Goal: Information Seeking & Learning: Check status

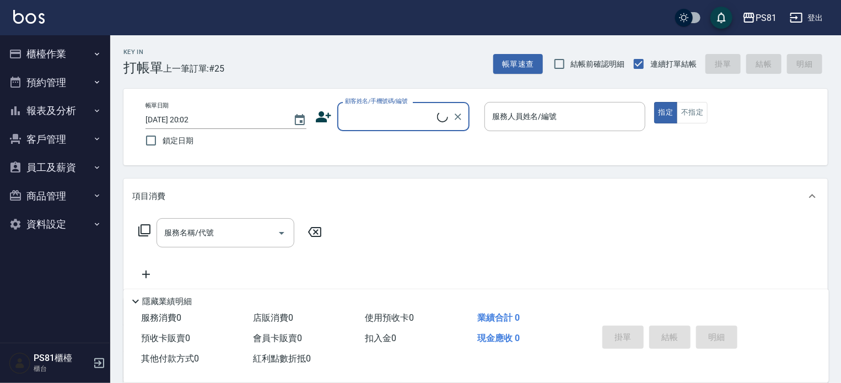
click at [78, 52] on button "櫃檯作業" at bounding box center [54, 54] width 101 height 29
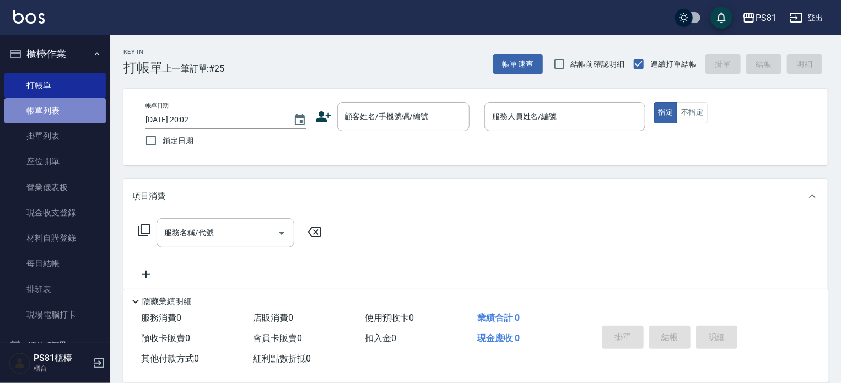
click at [77, 113] on link "帳單列表" at bounding box center [54, 110] width 101 height 25
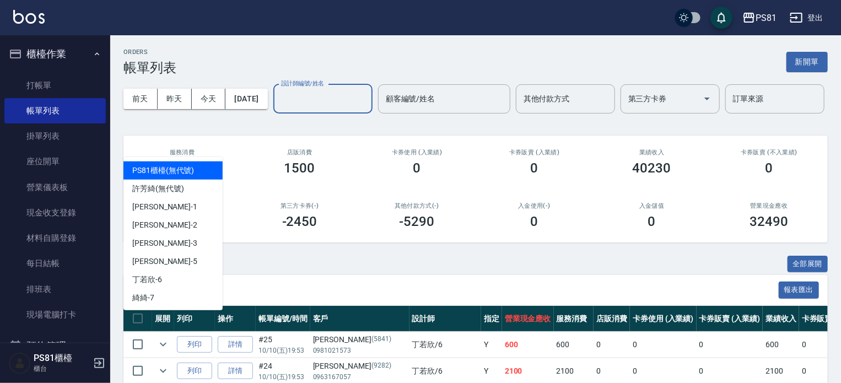
click at [278, 109] on input "設計師編號/姓名" at bounding box center [322, 98] width 89 height 19
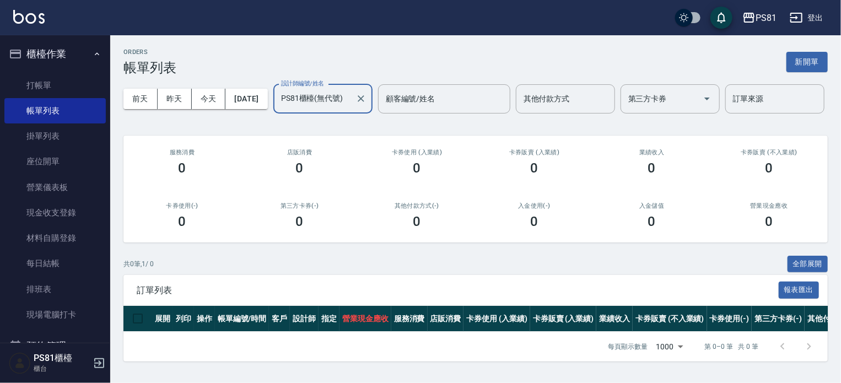
click at [273, 113] on div "PS81櫃檯(無代號) 設計師編號/姓名" at bounding box center [322, 98] width 99 height 29
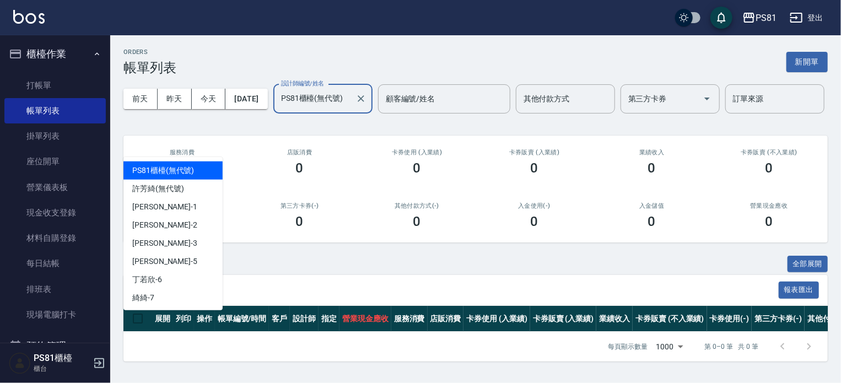
click at [278, 109] on input "PS81櫃檯(無代號)" at bounding box center [314, 98] width 73 height 19
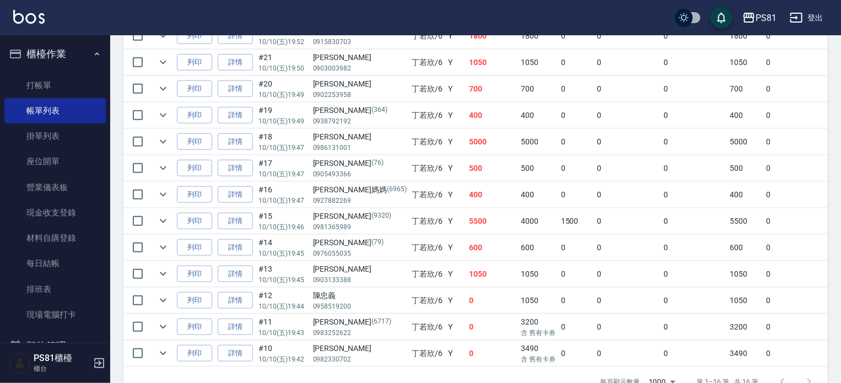
scroll to position [454, 0]
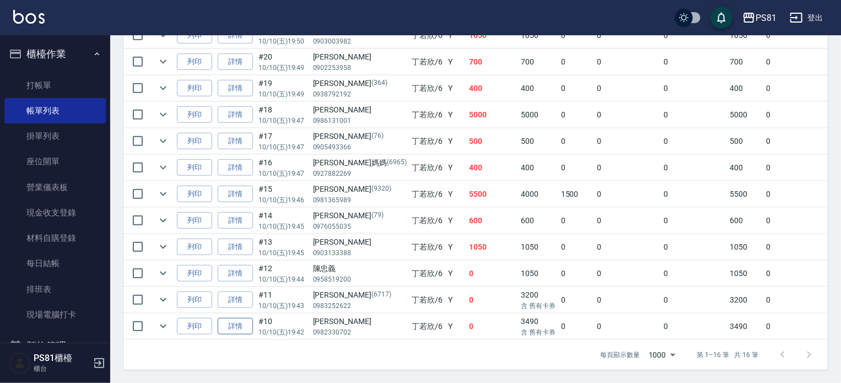
type input "[PERSON_NAME]-6"
click at [242, 318] on link "詳情" at bounding box center [235, 326] width 35 height 17
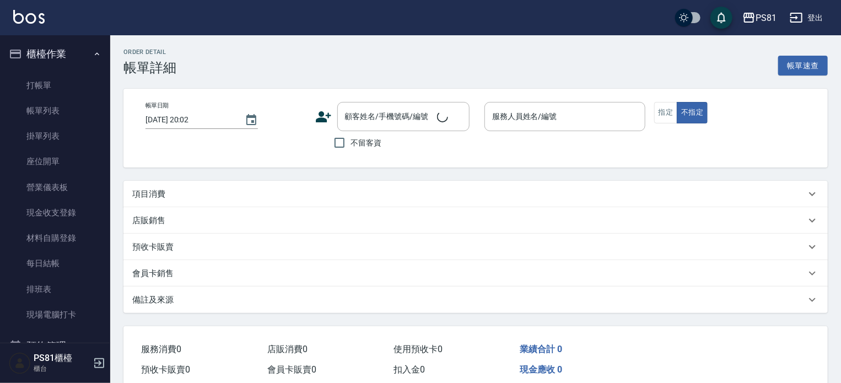
type input "[DATE] 19:42"
type input "[PERSON_NAME]-6"
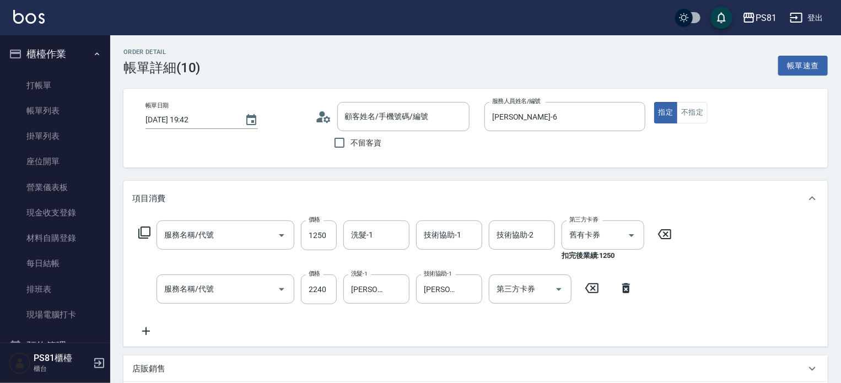
scroll to position [165, 0]
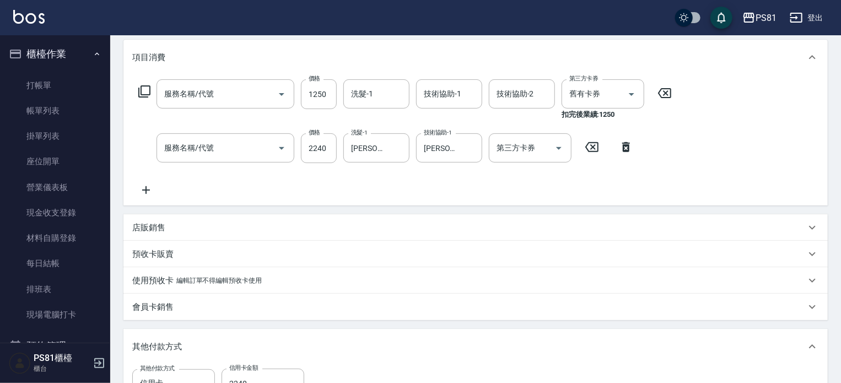
type input "頭皮卡使用(2024)(1212)"
type input "黑耀光感護髮(長髮)(3699)"
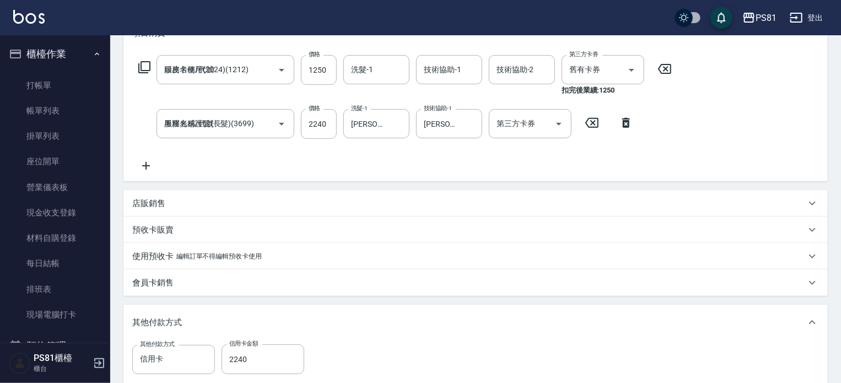
type input "[PERSON_NAME]/0982330702/null"
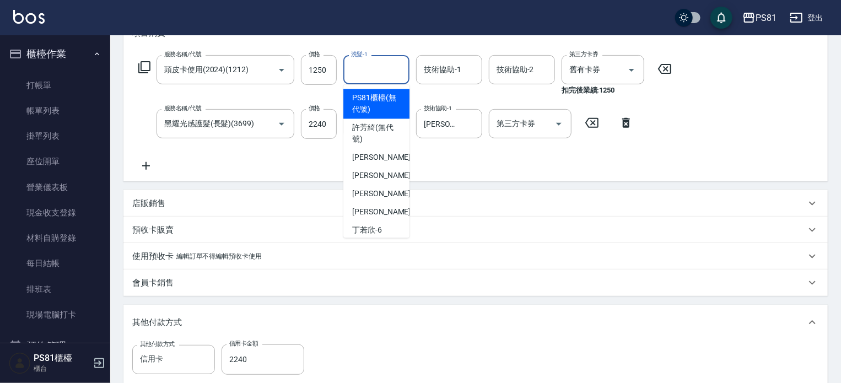
click at [365, 65] on input "洗髮-1" at bounding box center [376, 69] width 56 height 19
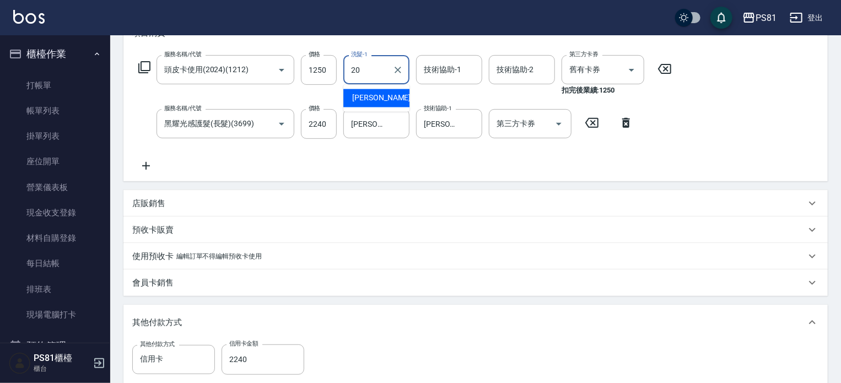
type input "[PERSON_NAME]-20"
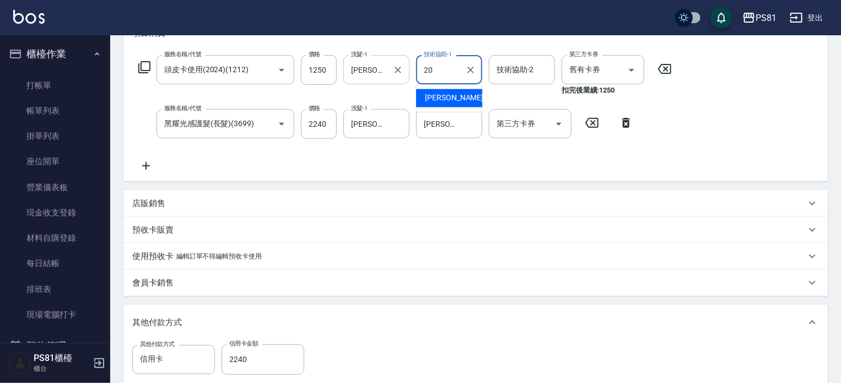
type input "[PERSON_NAME]-20"
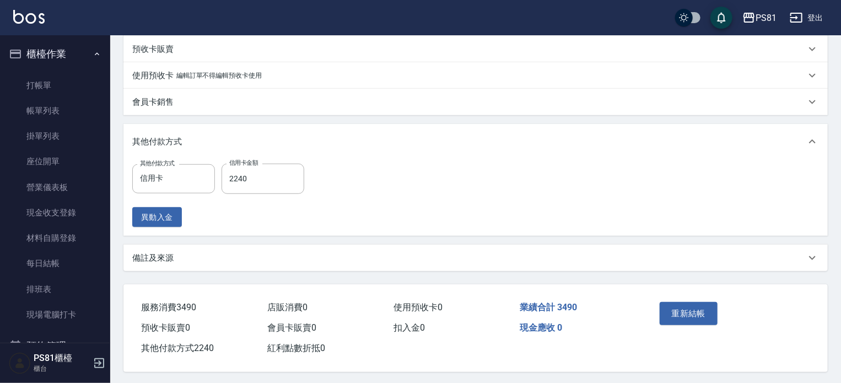
scroll to position [352, 0]
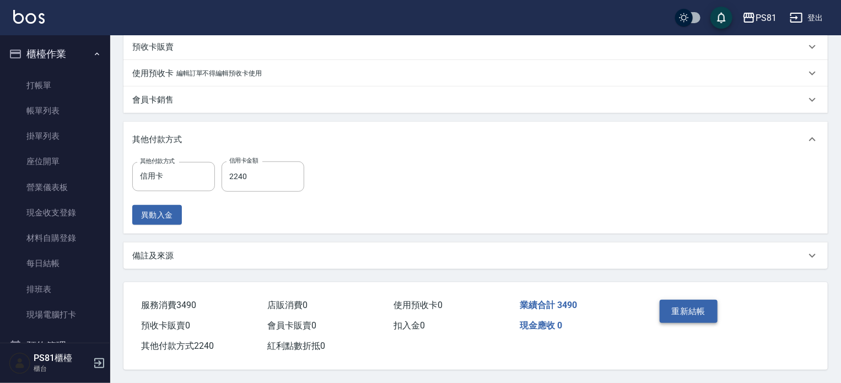
click at [694, 309] on button "重新結帳" at bounding box center [688, 311] width 58 height 23
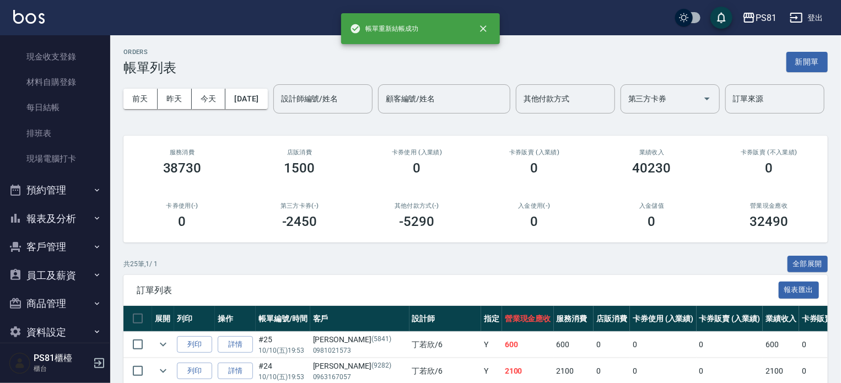
scroll to position [172, 0]
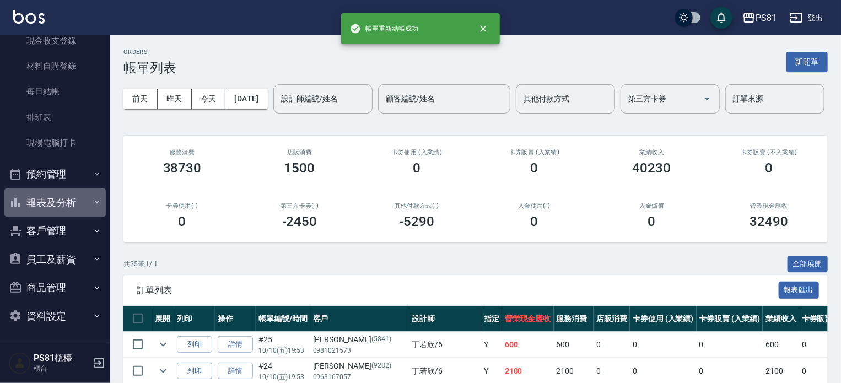
drag, startPoint x: 80, startPoint y: 207, endPoint x: 95, endPoint y: 228, distance: 26.1
click at [80, 207] on button "報表及分析" at bounding box center [54, 202] width 101 height 29
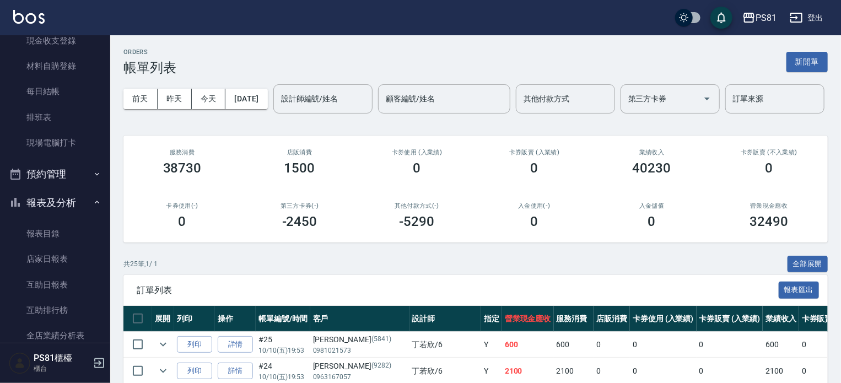
scroll to position [337, 0]
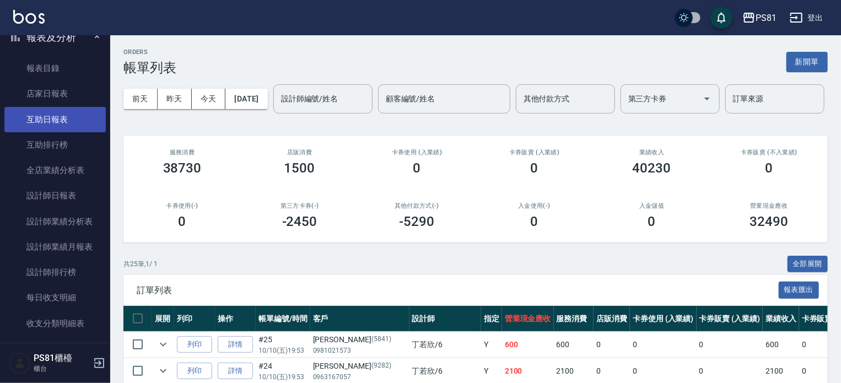
click at [86, 123] on link "互助日報表" at bounding box center [54, 119] width 101 height 25
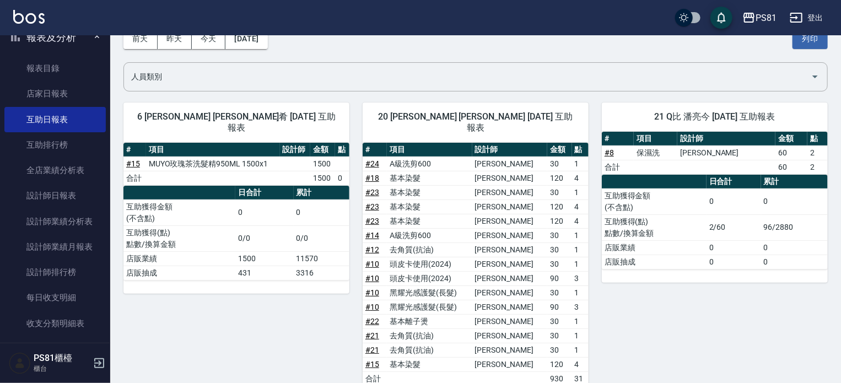
scroll to position [52, 0]
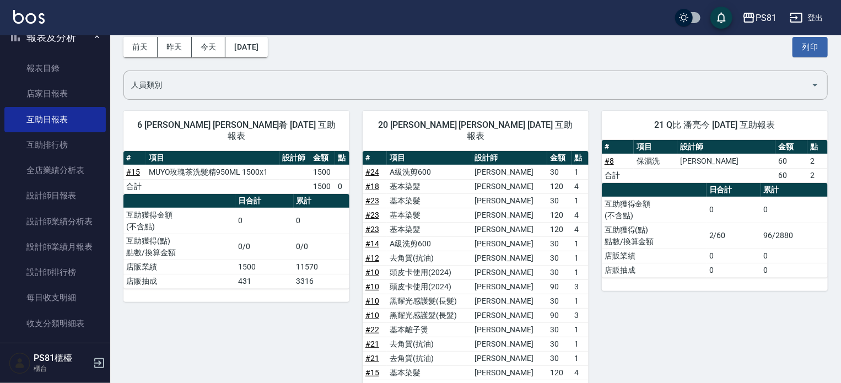
click at [652, 315] on div "21 Q比 潘亮今 [DATE] 互助報表 # 項目 設計師 金額 點 # 8 保濕洗 [PERSON_NAME] 60 2 合計 60 2 日合計 累計 互…" at bounding box center [707, 300] width 239 height 405
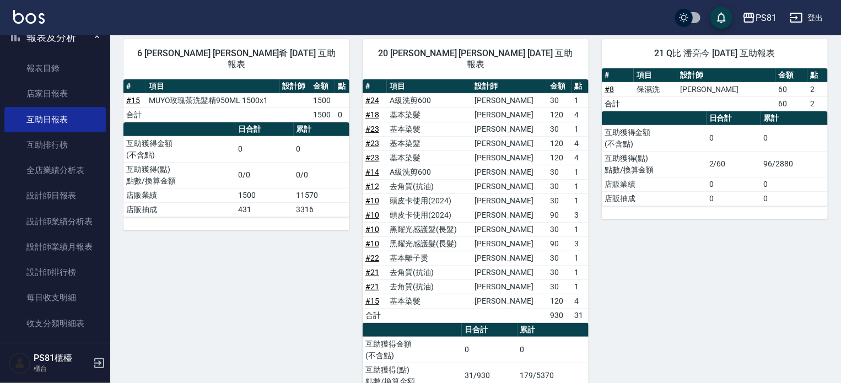
scroll to position [107, 0]
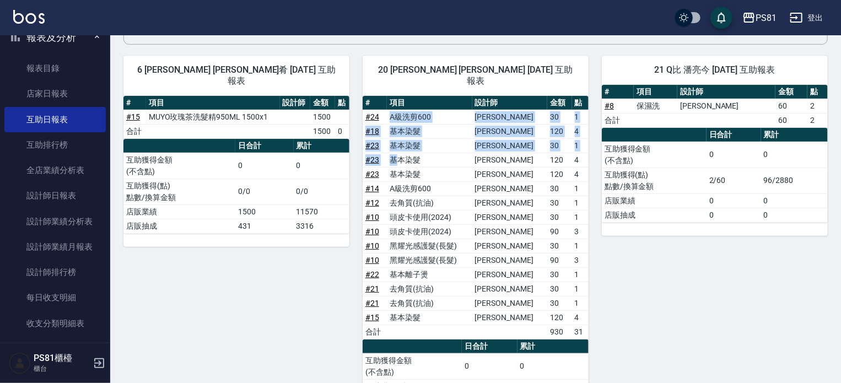
drag, startPoint x: 396, startPoint y: 103, endPoint x: 447, endPoint y: 171, distance: 84.6
click at [408, 150] on tbody "# 24 A級洗剪600 [PERSON_NAME]肴 30 1 # 18 基本染髮 [PERSON_NAME]肴 120 4 # 23 基本染髮 [PERS…" at bounding box center [476, 224] width 226 height 229
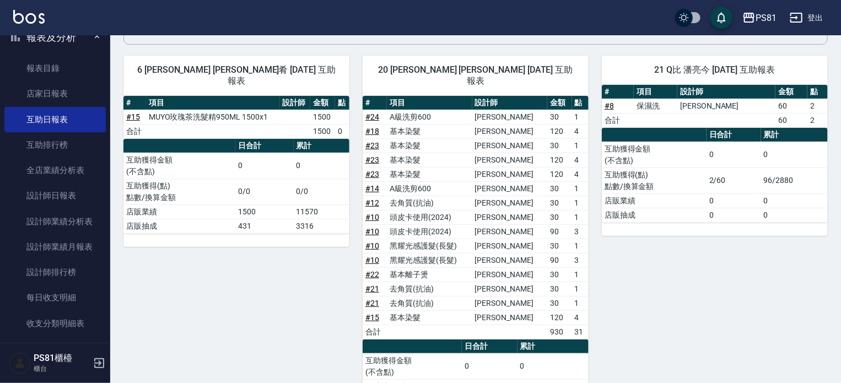
click at [693, 288] on div "21 Q比 潘亮今 [DATE] 互助報表 # 項目 設計師 金額 點 # 8 保濕洗 [PERSON_NAME] 60 2 合計 60 2 日合計 累計 互…" at bounding box center [707, 244] width 239 height 405
drag, startPoint x: 443, startPoint y: 110, endPoint x: 390, endPoint y: 102, distance: 53.5
click at [390, 110] on tr "# 24 A級洗剪600 [PERSON_NAME]肴 30 1" at bounding box center [476, 117] width 226 height 14
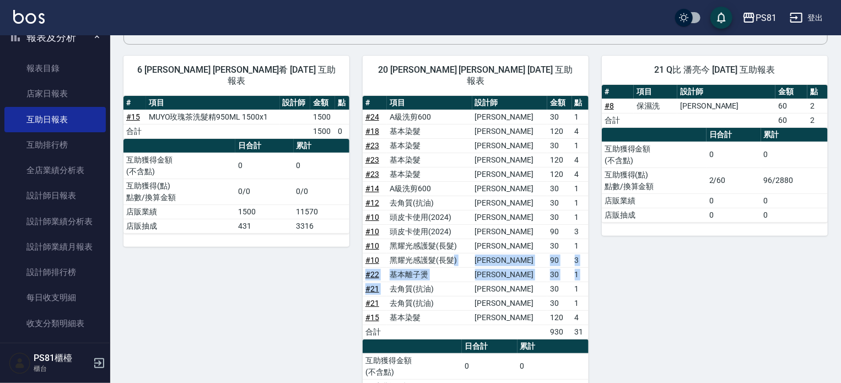
drag, startPoint x: 395, startPoint y: 273, endPoint x: 456, endPoint y: 251, distance: 64.5
click at [456, 251] on tbody "# 24 A級洗剪600 [PERSON_NAME]肴 30 1 # 18 基本染髮 [PERSON_NAME]肴 120 4 # 23 基本染髮 [PERS…" at bounding box center [476, 224] width 226 height 229
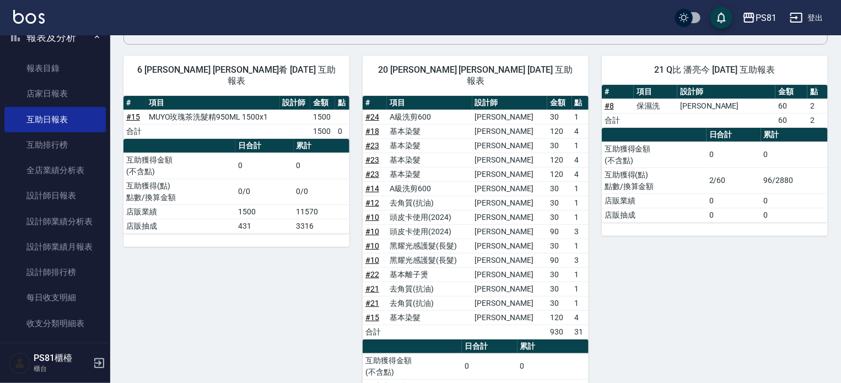
click at [656, 255] on div "21 Q比 潘亮今 [DATE] 互助報表 # 項目 設計師 金額 點 # 8 保濕洗 [PERSON_NAME] 60 2 合計 60 2 日合計 累計 互…" at bounding box center [707, 244] width 239 height 405
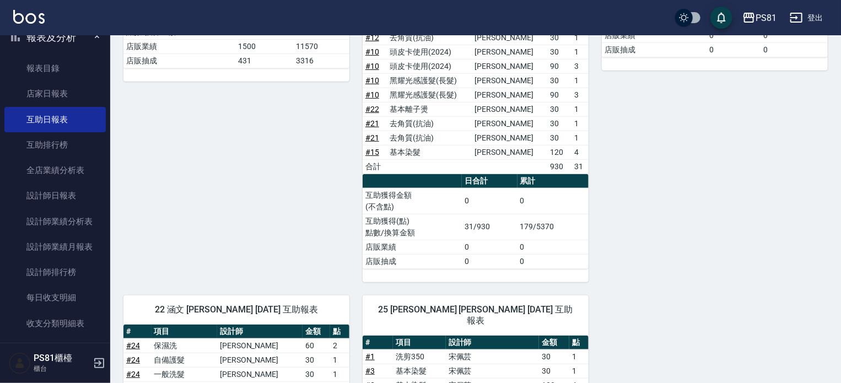
scroll to position [327, 0]
